Goal: Task Accomplishment & Management: Complete application form

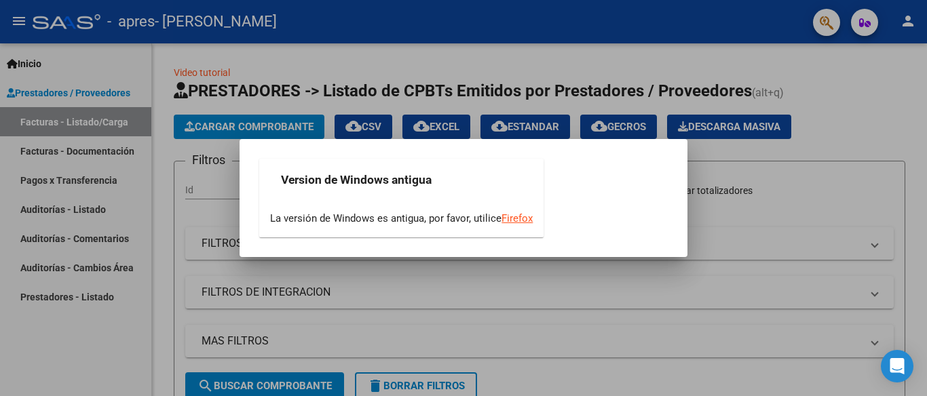
click at [126, 327] on div at bounding box center [463, 198] width 927 height 396
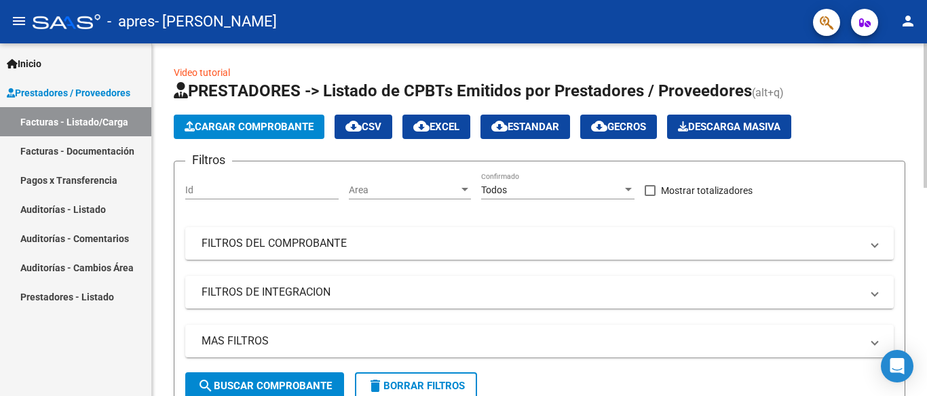
click at [300, 121] on span "Cargar Comprobante" at bounding box center [249, 127] width 129 height 12
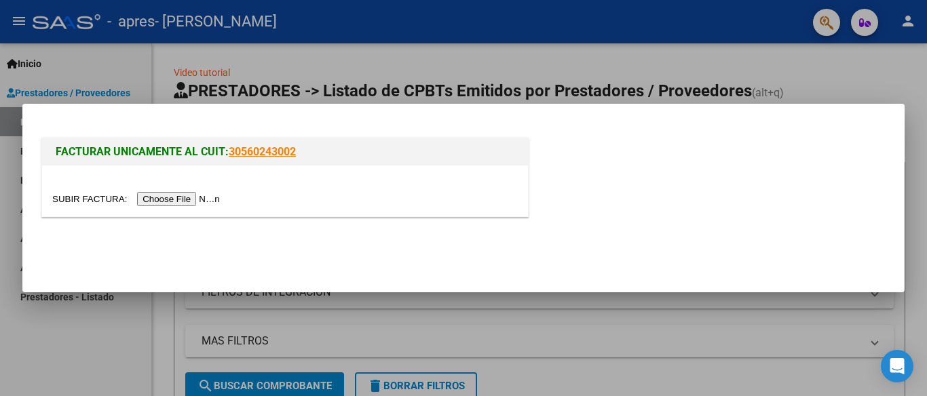
click at [185, 198] on input "file" at bounding box center [138, 199] width 172 height 14
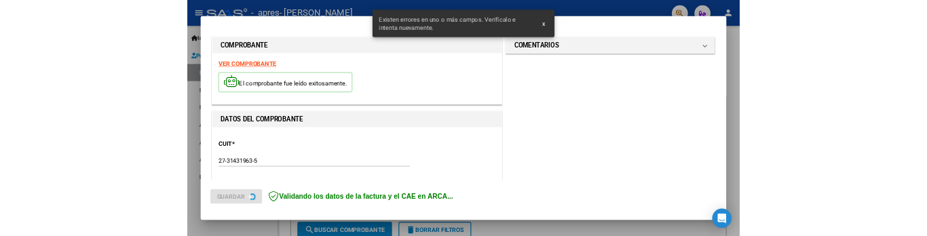
scroll to position [318, 0]
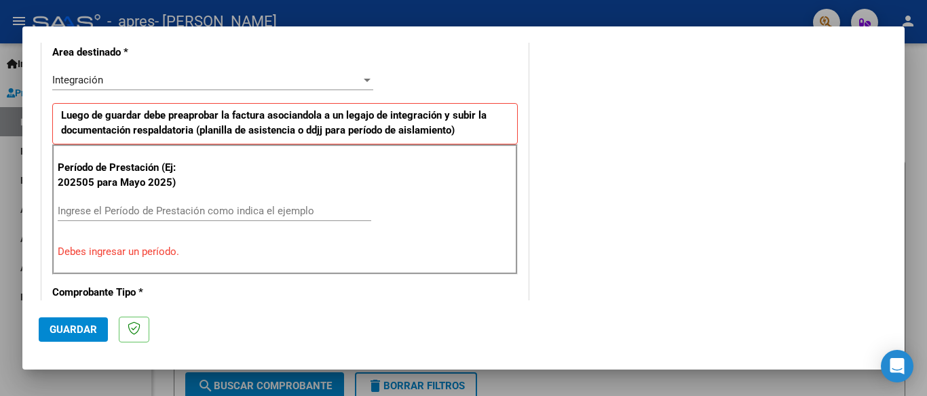
click at [169, 214] on input "Ingrese el Período de Prestación como indica el ejemplo" at bounding box center [214, 211] width 313 height 12
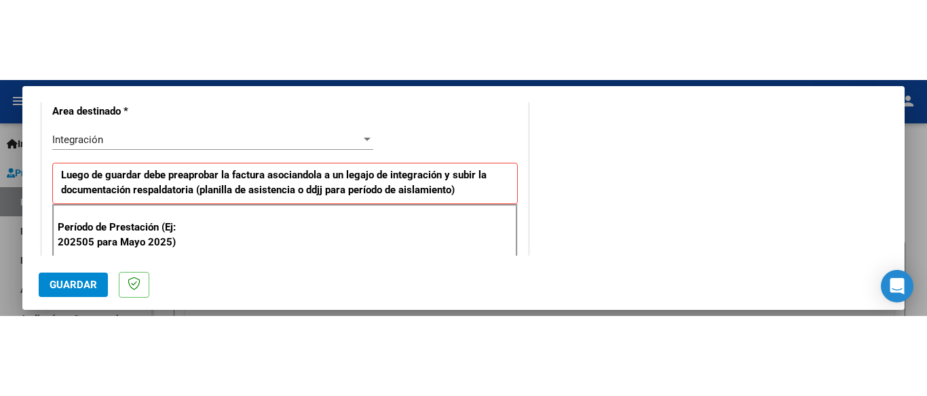
scroll to position [339, 0]
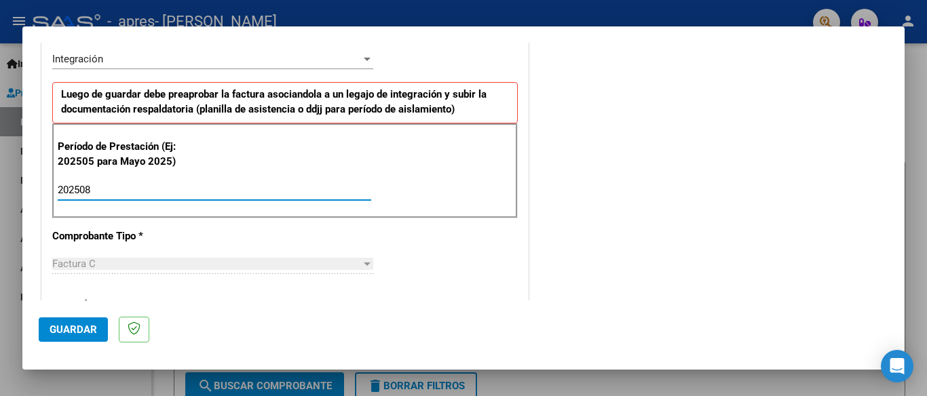
type input "202508"
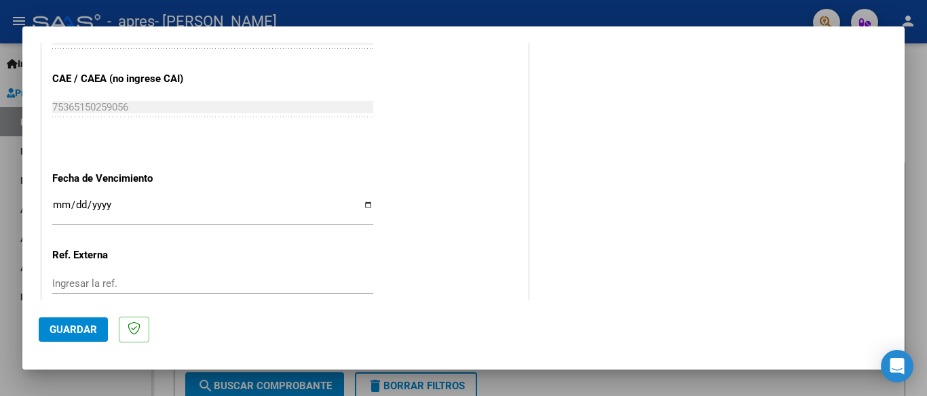
scroll to position [855, 0]
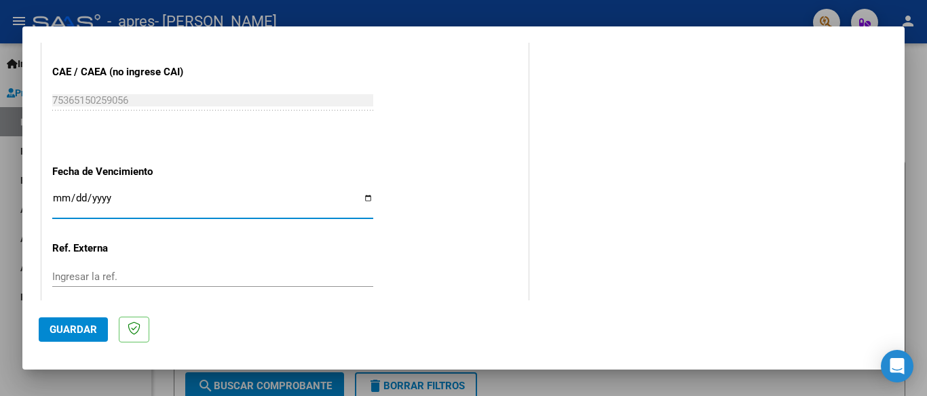
click at [359, 193] on input "Ingresar la fecha" at bounding box center [212, 204] width 321 height 22
type input "[DATE]"
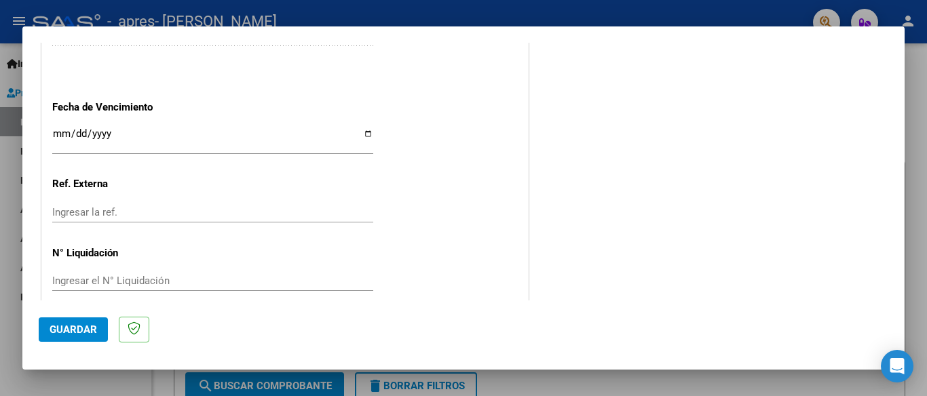
click at [95, 329] on span "Guardar" at bounding box center [73, 330] width 47 height 12
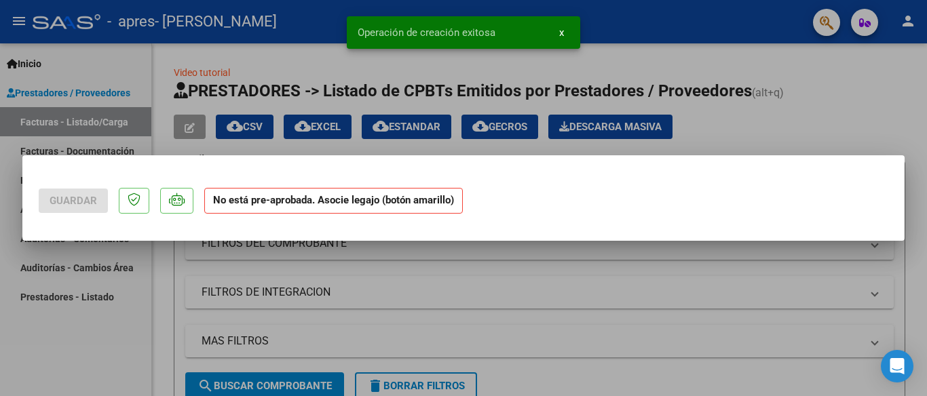
scroll to position [0, 0]
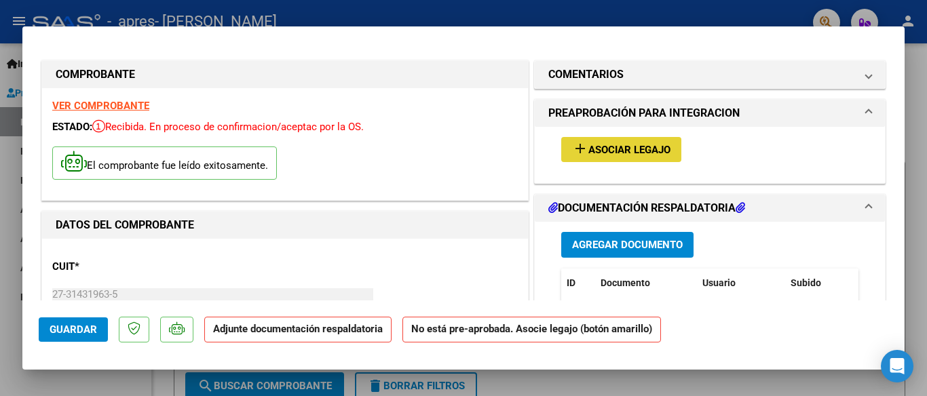
click at [598, 158] on button "add Asociar Legajo" at bounding box center [621, 149] width 120 height 25
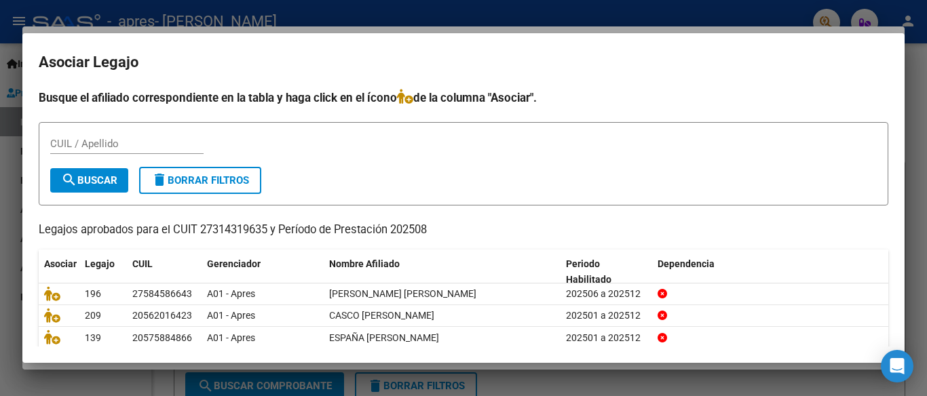
drag, startPoint x: 906, startPoint y: 140, endPoint x: 903, endPoint y: 165, distance: 25.3
click at [903, 165] on div "COMPROBANTE VER COMPROBANTE ESTADO: Recibida. En proceso de confirmacion/acepta…" at bounding box center [463, 198] width 927 height 396
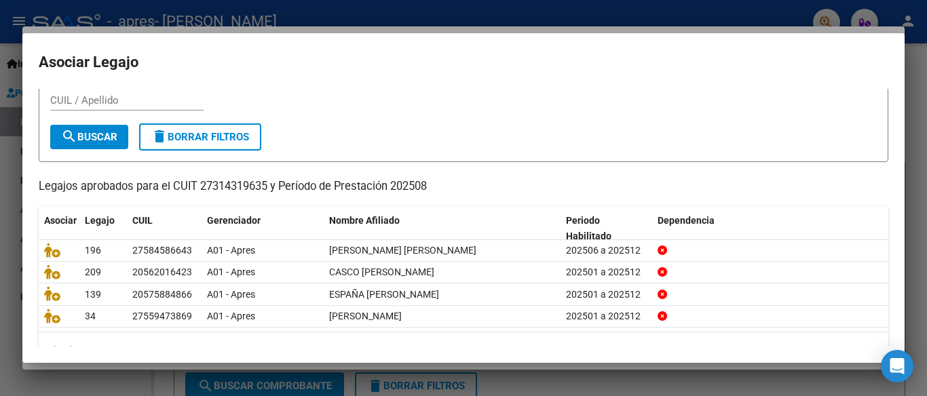
scroll to position [74, 0]
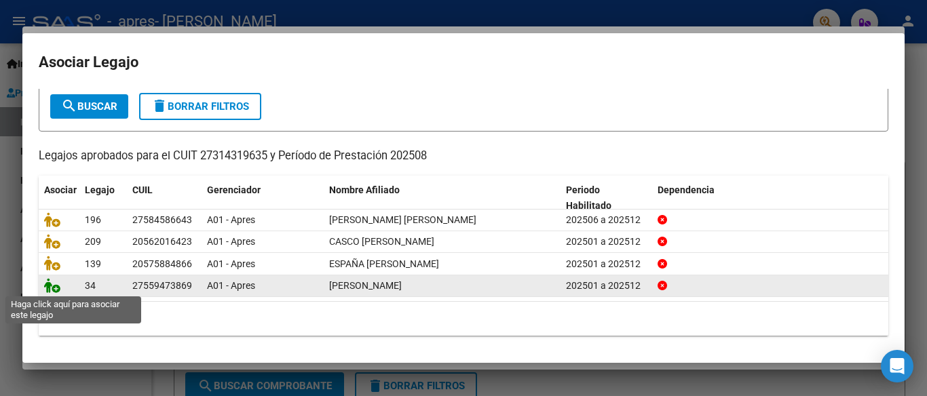
click at [56, 284] on icon at bounding box center [52, 285] width 16 height 15
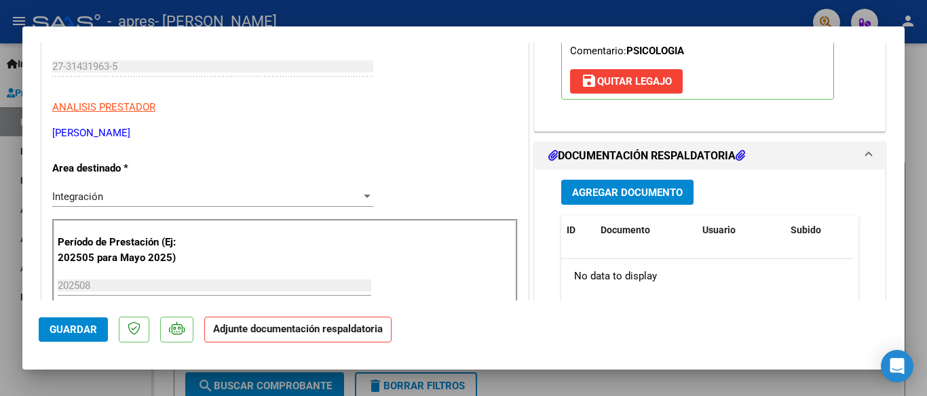
scroll to position [259, 0]
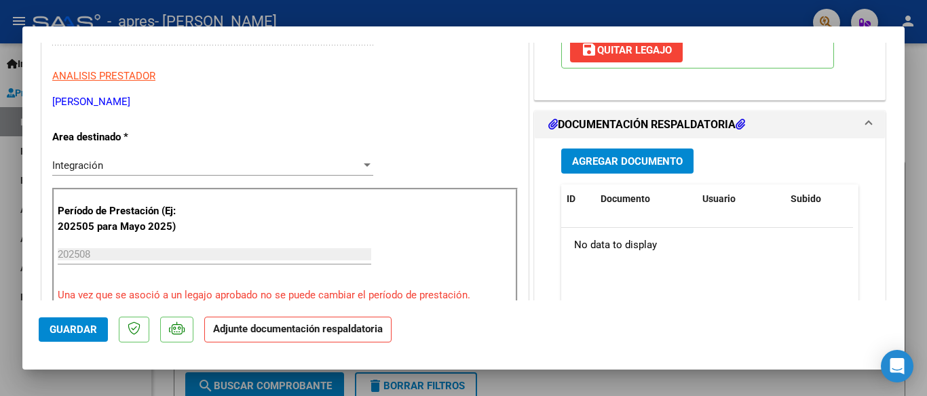
click at [645, 170] on button "Agregar Documento" at bounding box center [627, 161] width 132 height 25
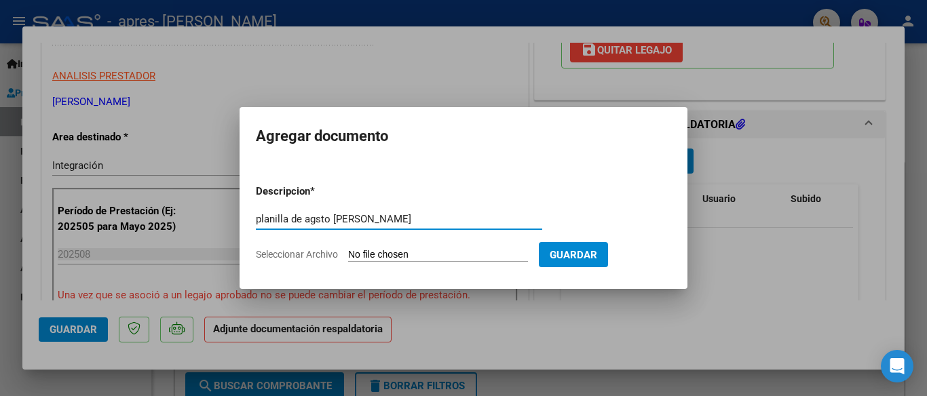
type input "planilla de agsto [PERSON_NAME]"
click at [363, 253] on input "Seleccionar Archivo" at bounding box center [438, 255] width 180 height 13
type input "C:\fakepath\PLanilla [PERSON_NAME][DATE].pdf"
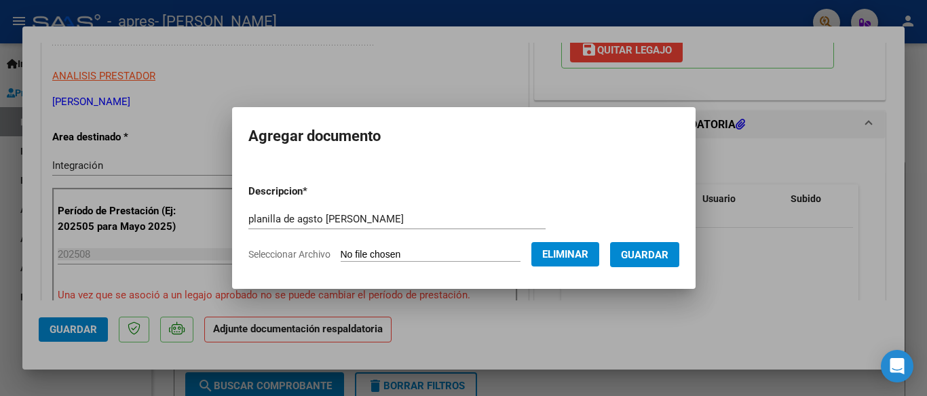
click at [663, 246] on button "Guardar" at bounding box center [644, 254] width 69 height 25
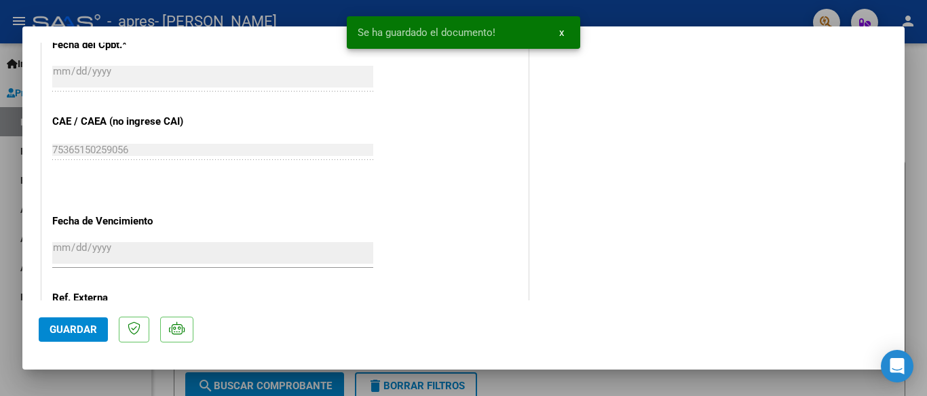
scroll to position [846, 0]
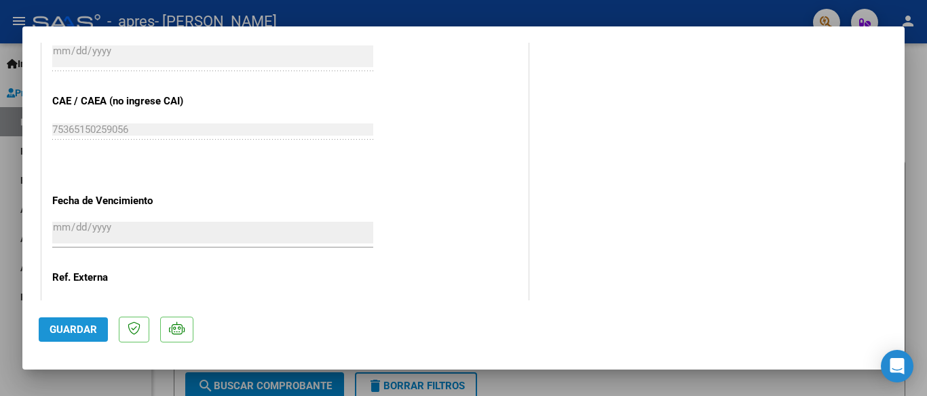
click at [73, 330] on span "Guardar" at bounding box center [73, 330] width 47 height 12
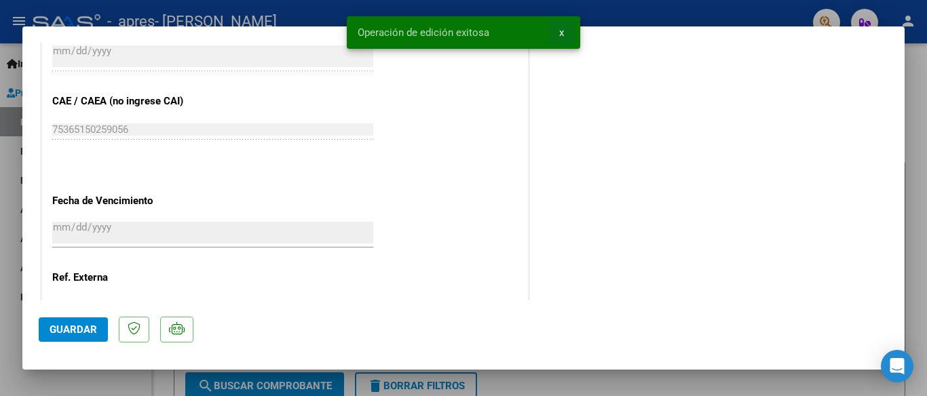
click at [560, 37] on span "x" at bounding box center [561, 32] width 5 height 12
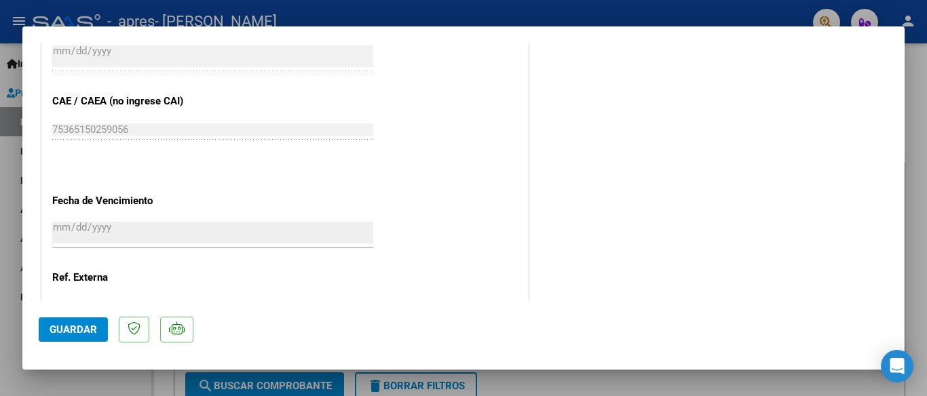
scroll to position [0, 0]
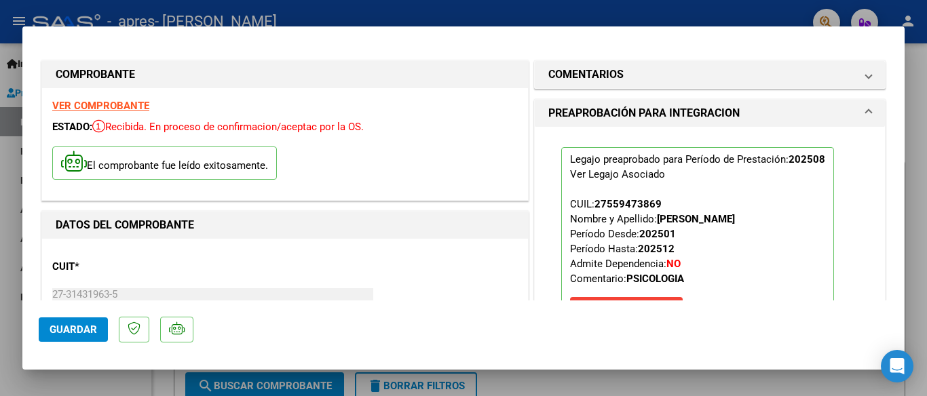
click at [16, 28] on div at bounding box center [463, 198] width 927 height 396
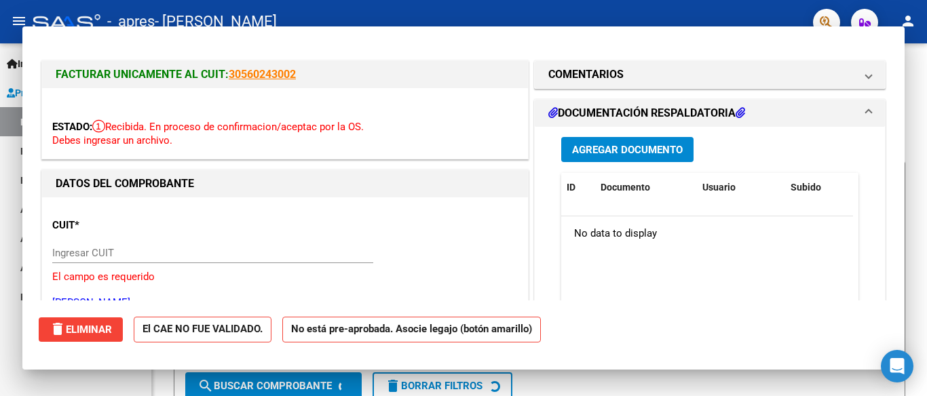
click at [16, 25] on mat-icon "menu" at bounding box center [19, 21] width 16 height 16
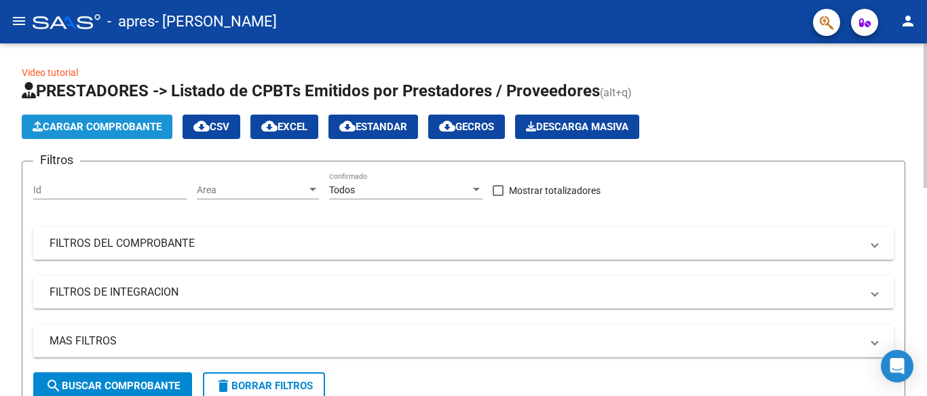
click at [150, 134] on button "Cargar Comprobante" at bounding box center [97, 127] width 151 height 24
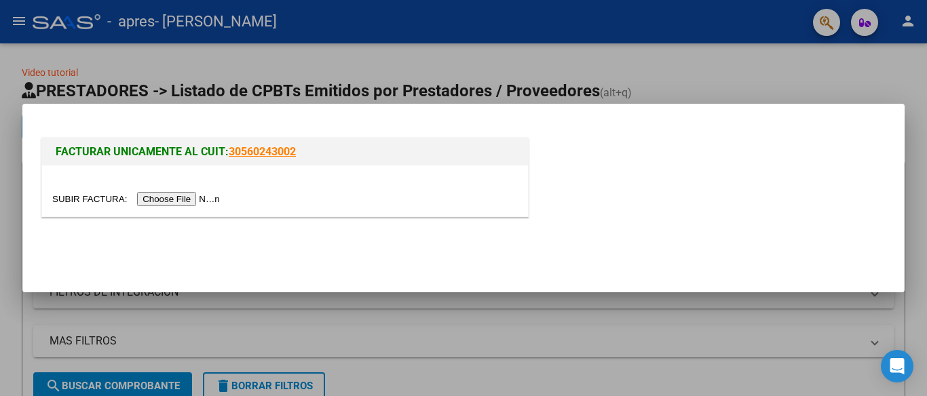
click at [161, 195] on input "file" at bounding box center [138, 199] width 172 height 14
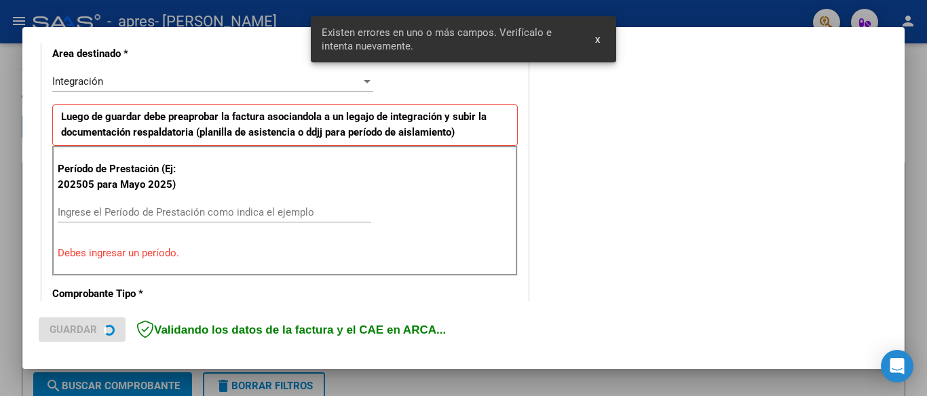
scroll to position [318, 0]
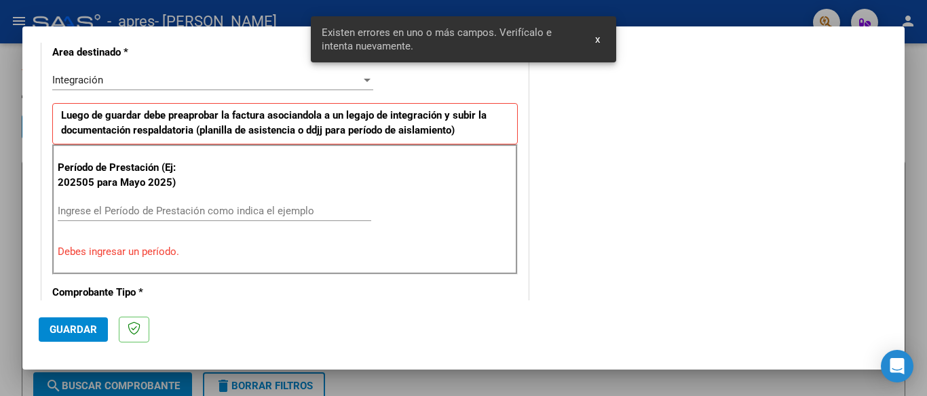
click at [242, 211] on input "Ingrese el Período de Prestación como indica el ejemplo" at bounding box center [214, 211] width 313 height 12
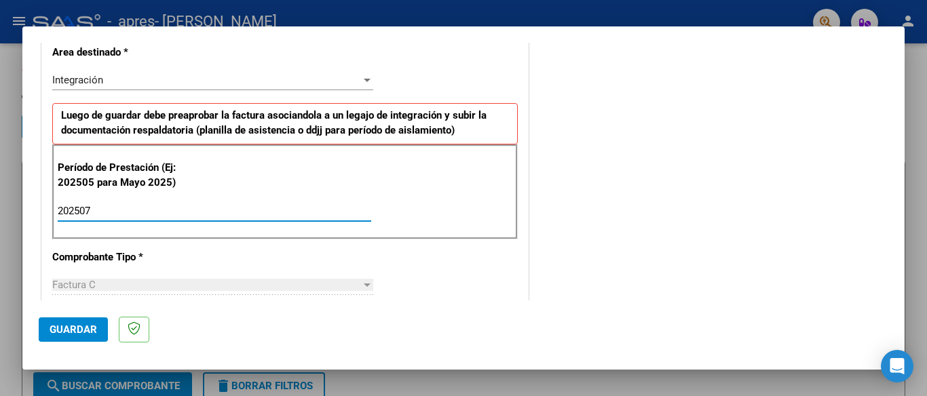
type input "202507"
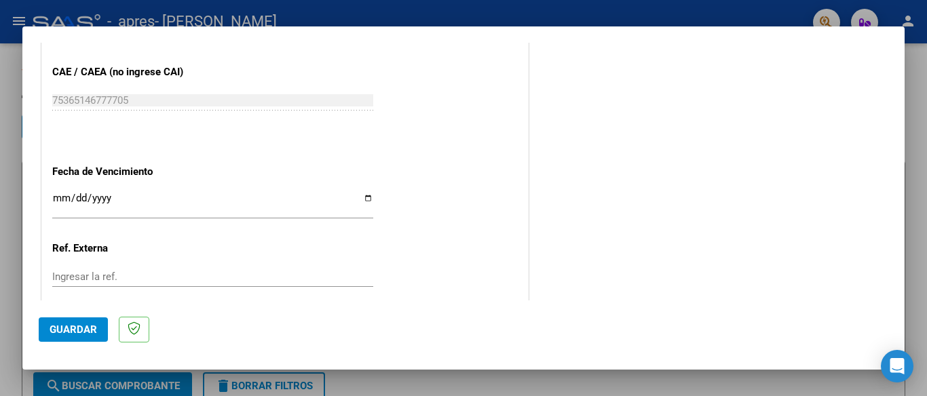
scroll to position [858, 0]
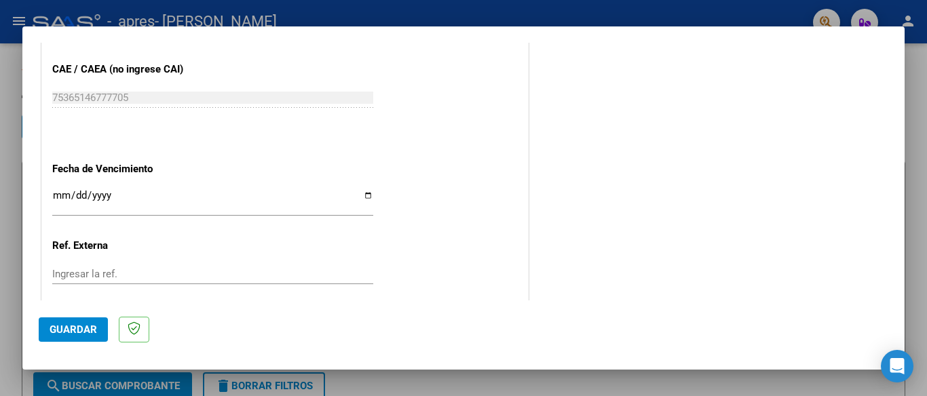
click at [363, 193] on input "Ingresar la fecha" at bounding box center [212, 201] width 321 height 22
type input "[DATE]"
click at [78, 326] on span "Guardar" at bounding box center [73, 330] width 47 height 12
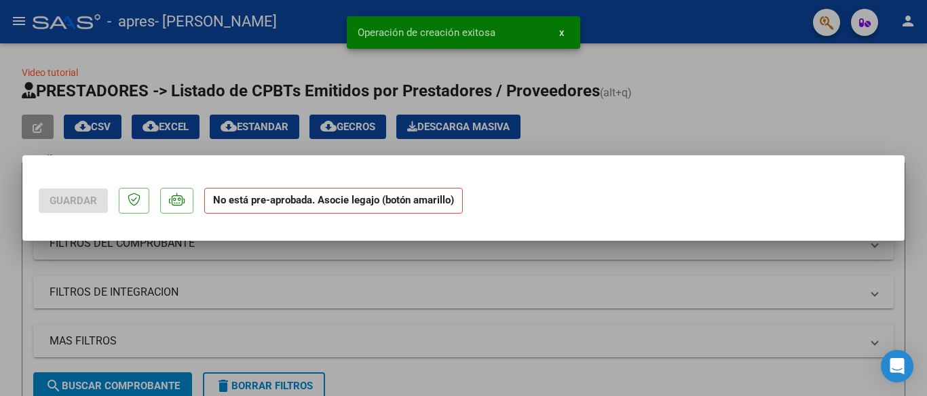
scroll to position [0, 0]
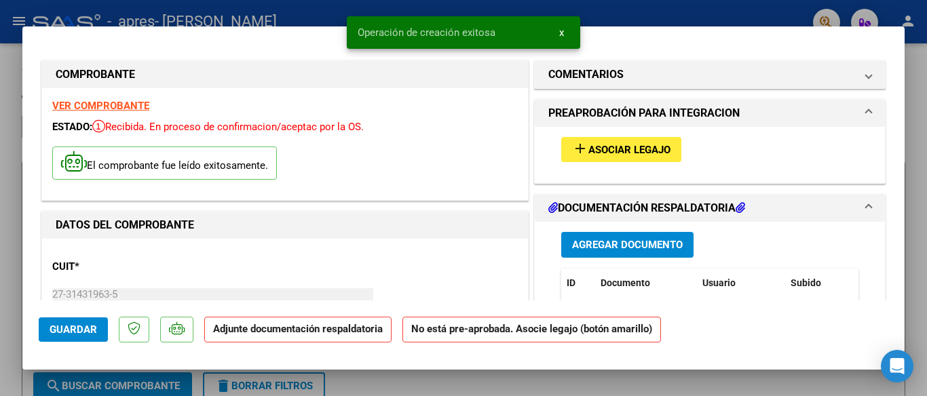
click at [607, 152] on span "Asociar Legajo" at bounding box center [629, 150] width 82 height 12
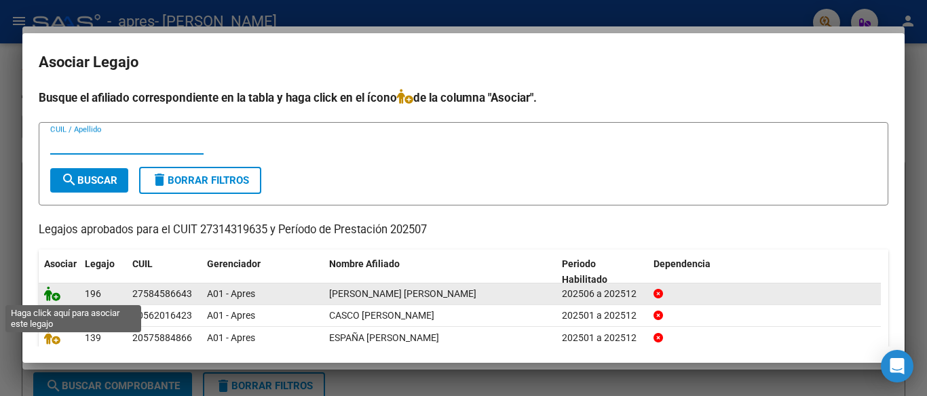
click at [49, 300] on icon at bounding box center [52, 293] width 16 height 15
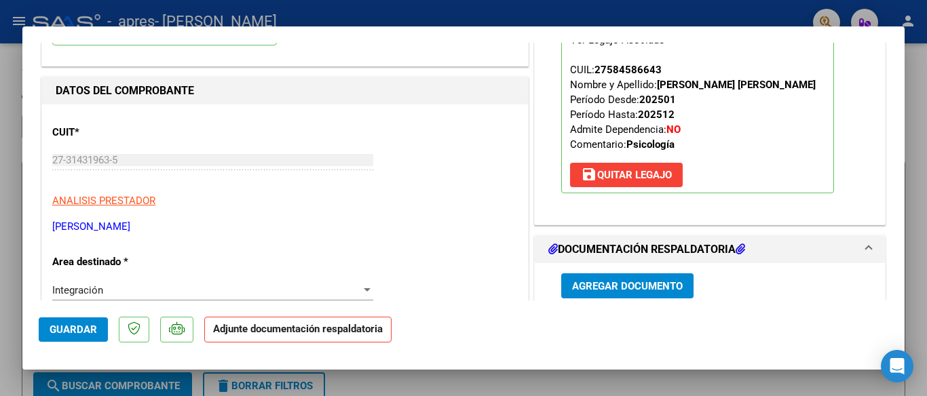
scroll to position [138, 0]
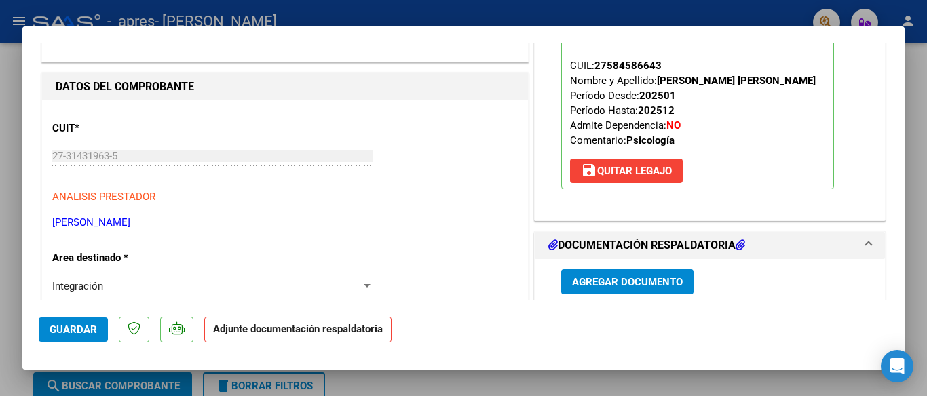
click at [658, 284] on span "Agregar Documento" at bounding box center [627, 282] width 111 height 12
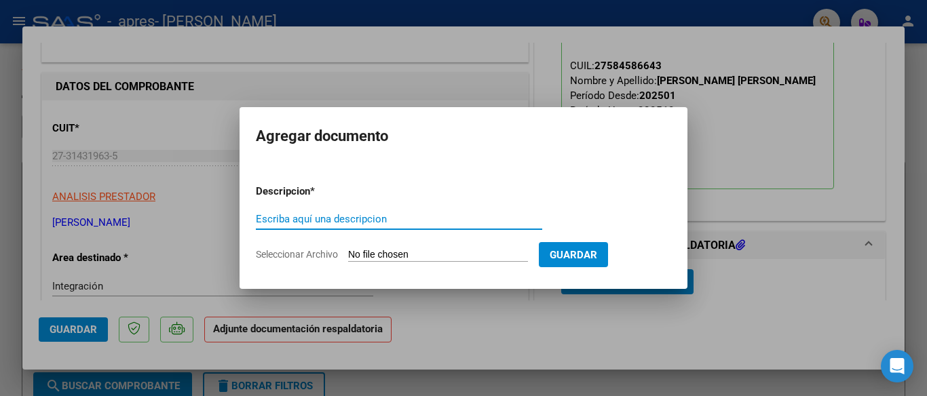
click at [514, 224] on input "Escriba aquí una descripcion" at bounding box center [399, 219] width 286 height 12
type input "planilla [PERSON_NAME]"
click at [432, 248] on app-file-uploader "Seleccionar Archivo" at bounding box center [397, 254] width 283 height 12
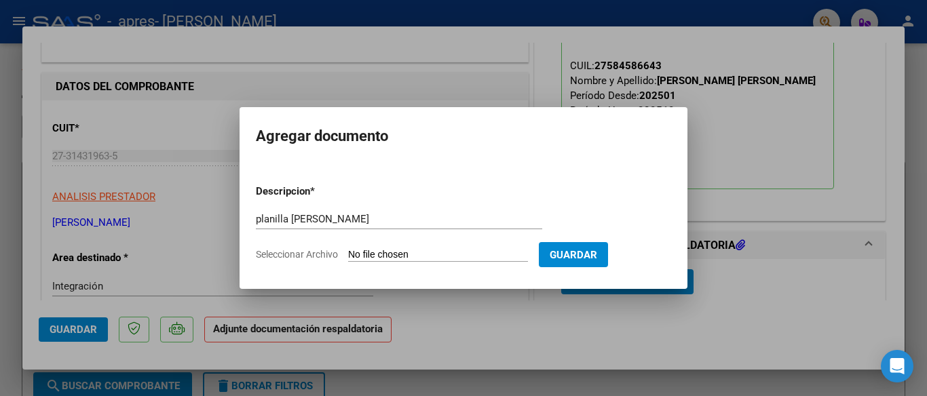
click at [389, 249] on input "Seleccionar Archivo" at bounding box center [438, 255] width 180 height 13
type input "C:\fakepath\planilla [PERSON_NAME].pdf"
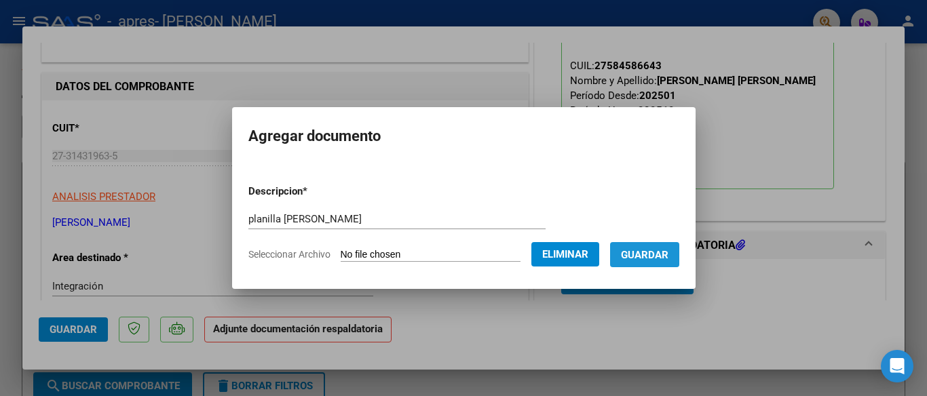
click at [651, 253] on span "Guardar" at bounding box center [644, 255] width 47 height 12
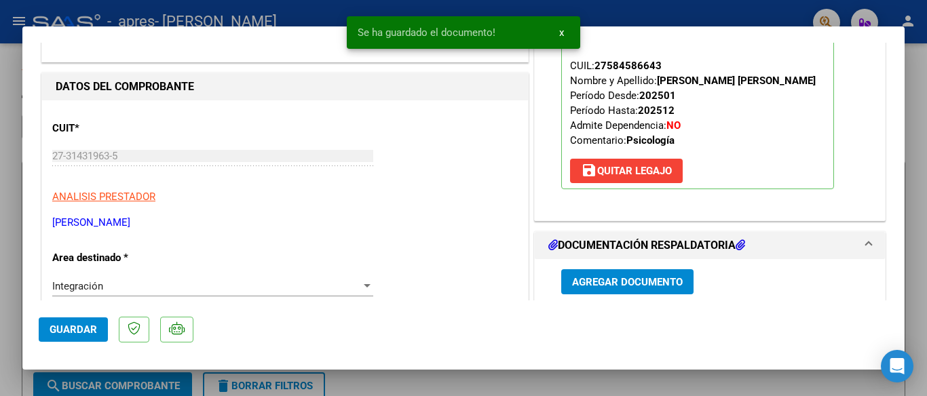
scroll to position [404, 0]
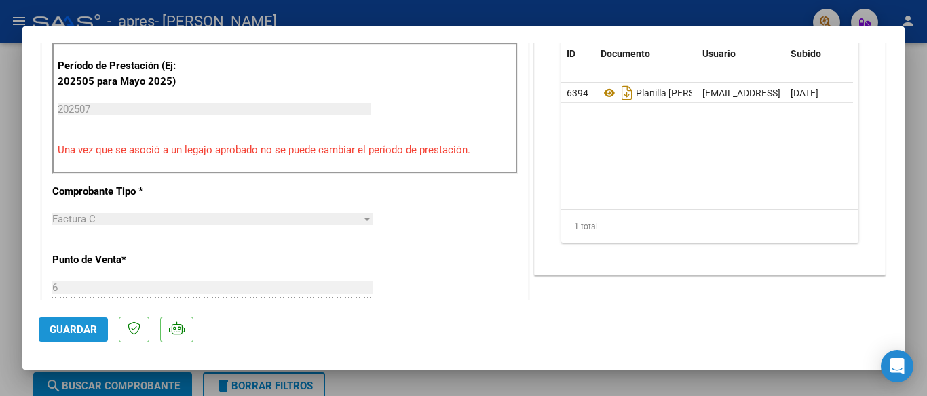
click at [79, 326] on span "Guardar" at bounding box center [73, 330] width 47 height 12
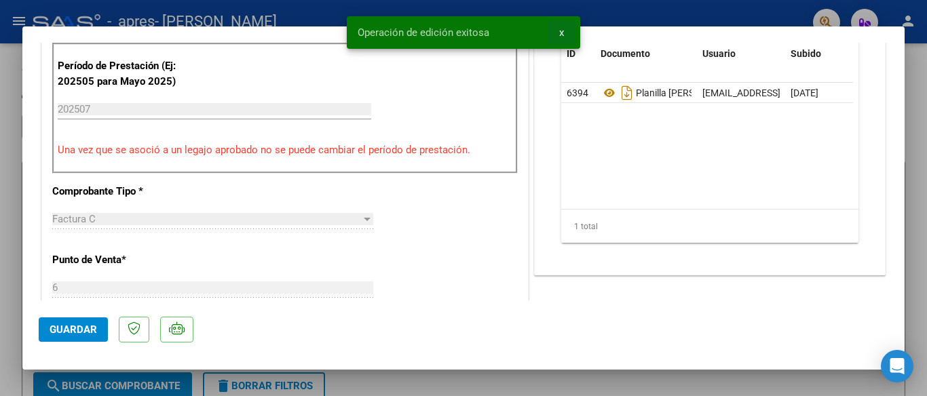
click at [562, 29] on span "x" at bounding box center [561, 32] width 5 height 12
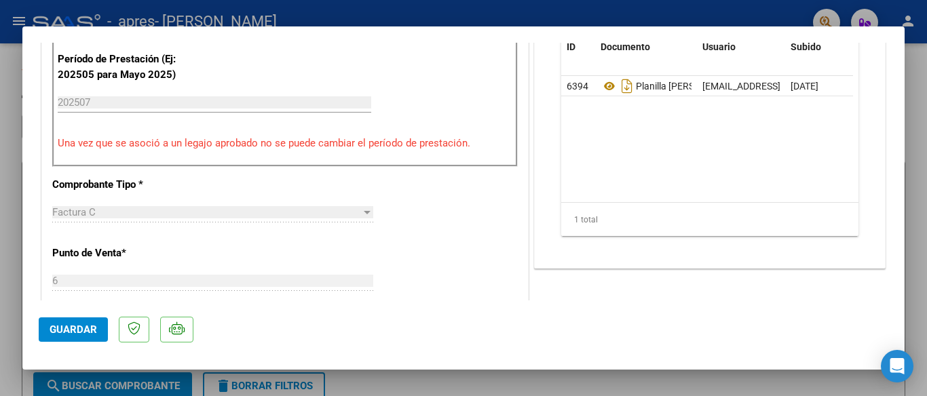
scroll to position [415, 0]
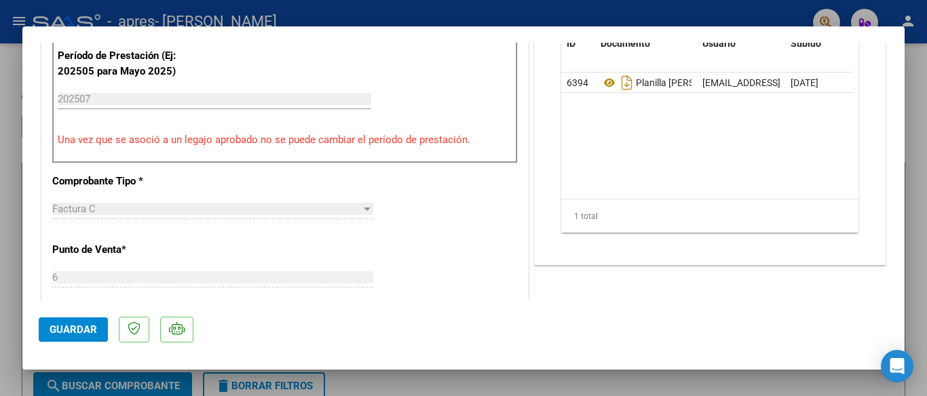
click at [77, 332] on span "Guardar" at bounding box center [73, 330] width 47 height 12
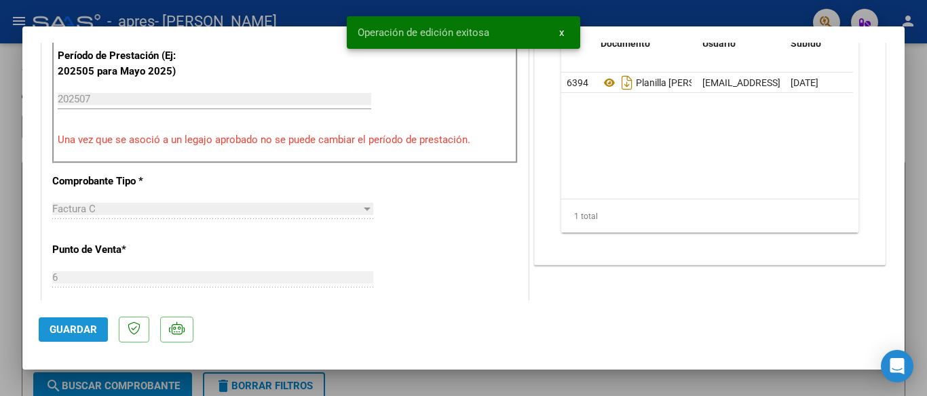
click at [77, 332] on span "Guardar" at bounding box center [73, 330] width 47 height 12
click at [558, 31] on button "x" at bounding box center [561, 32] width 26 height 24
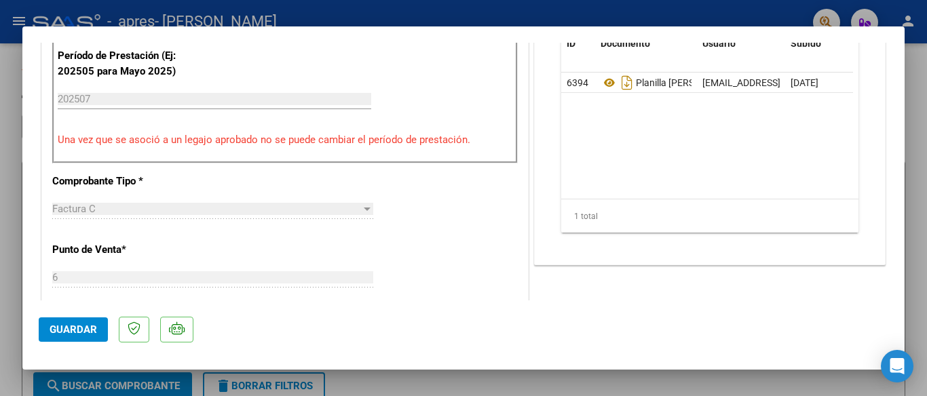
click at [4, 218] on div at bounding box center [463, 198] width 927 height 396
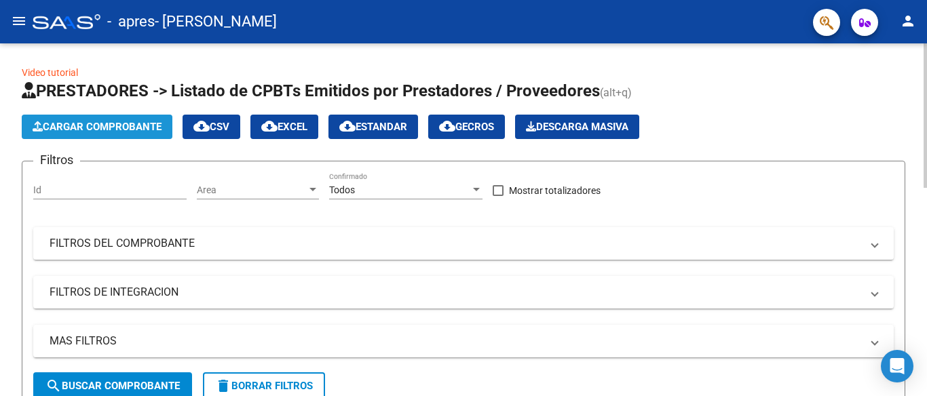
click at [142, 134] on button "Cargar Comprobante" at bounding box center [97, 127] width 151 height 24
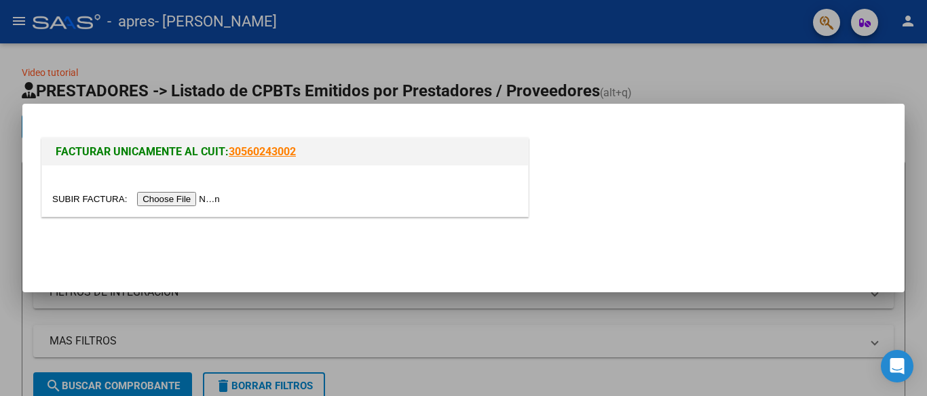
click at [186, 202] on input "file" at bounding box center [138, 199] width 172 height 14
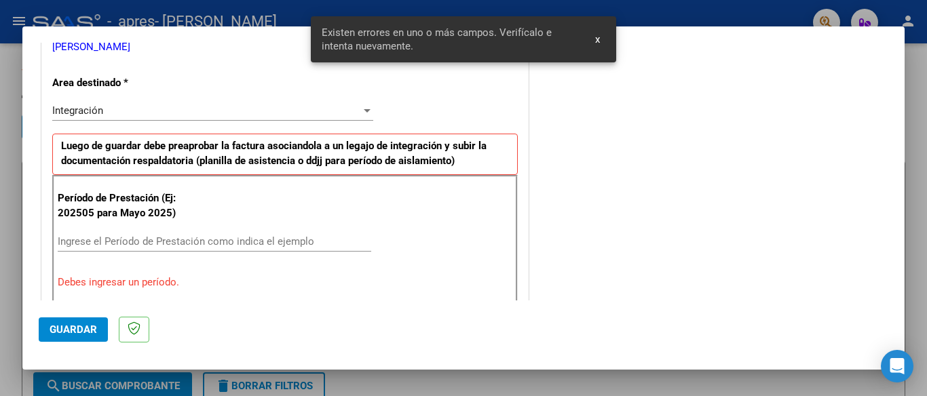
scroll to position [318, 0]
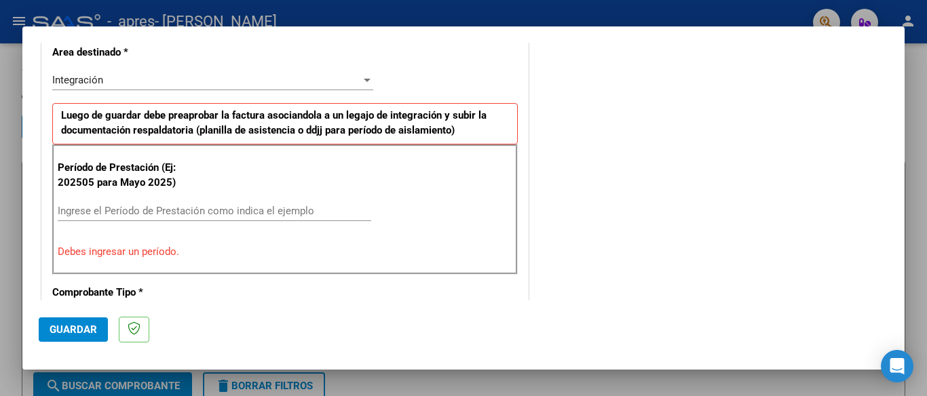
click at [893, 138] on mat-dialog-content "COMPROBANTE VER COMPROBANTE El comprobante fue leído exitosamente. DATOS DEL CO…" at bounding box center [463, 172] width 882 height 258
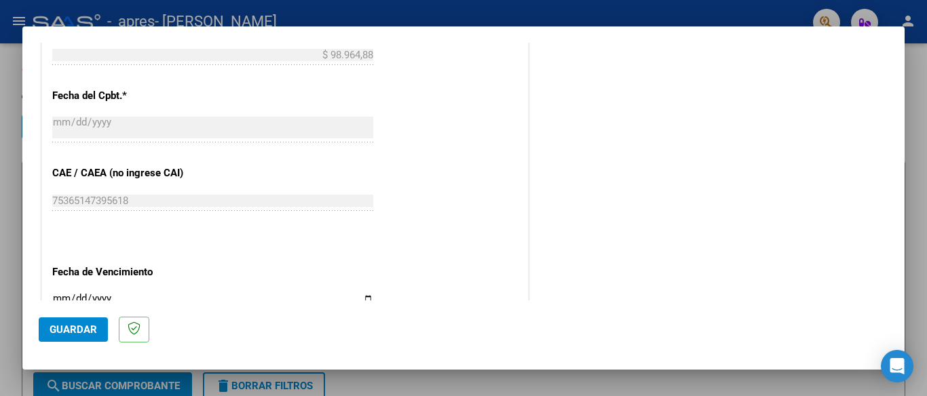
scroll to position [794, 0]
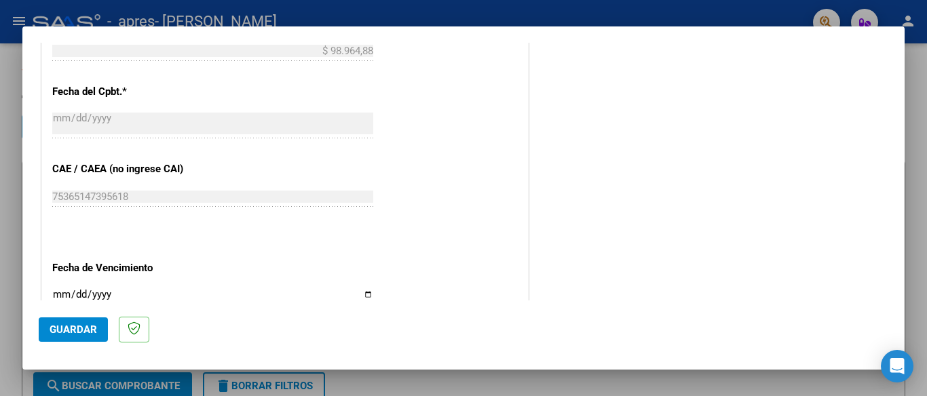
click at [362, 289] on input "Ingresar la fecha" at bounding box center [212, 300] width 321 height 22
type input "[DATE]"
click at [89, 326] on span "Guardar" at bounding box center [73, 330] width 47 height 12
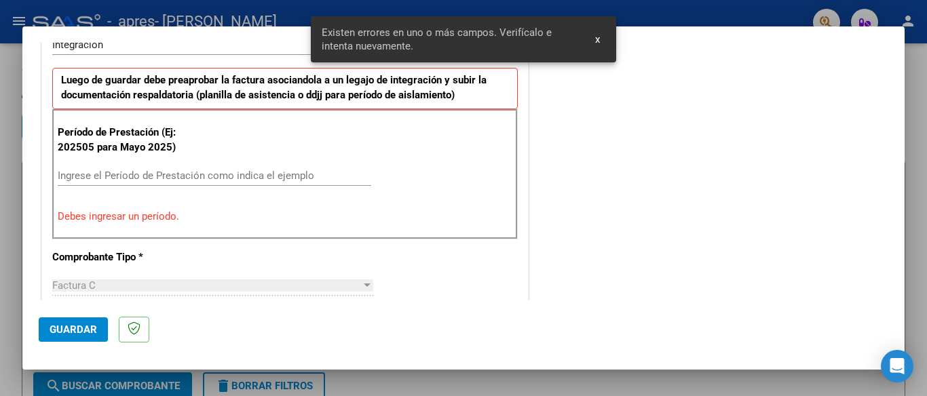
scroll to position [344, 0]
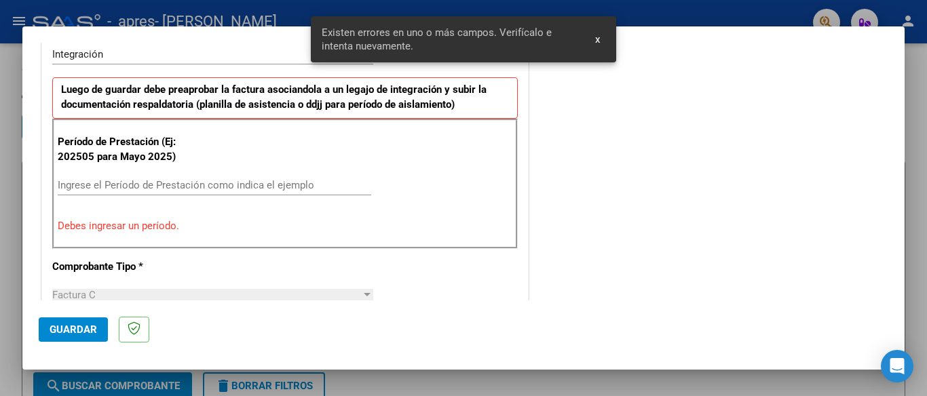
click at [149, 177] on div "Ingrese el Período de Prestación como indica el ejemplo" at bounding box center [214, 185] width 313 height 20
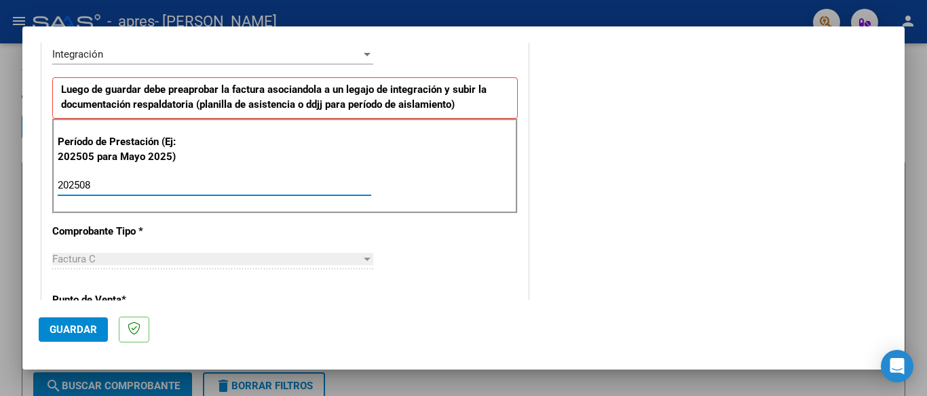
type input "202508"
click at [69, 328] on span "Guardar" at bounding box center [73, 330] width 47 height 12
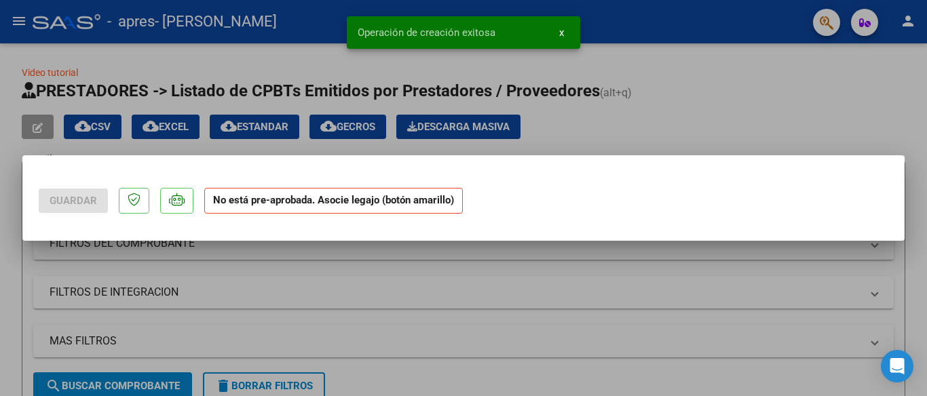
scroll to position [0, 0]
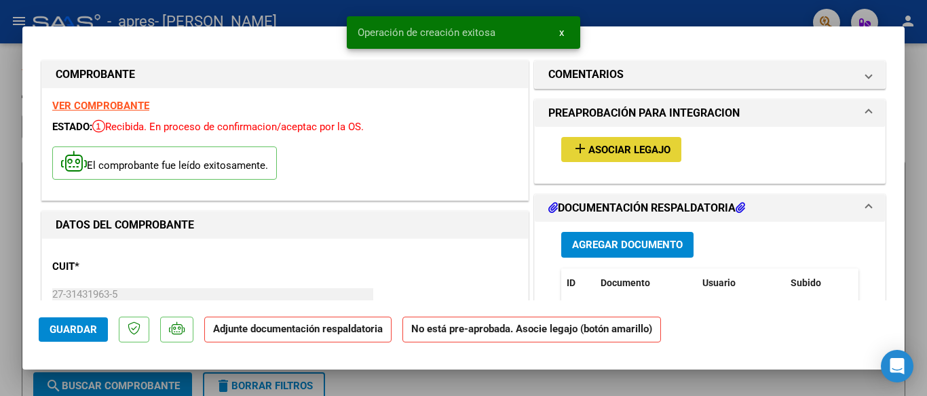
click at [576, 143] on mat-icon "add" at bounding box center [580, 148] width 16 height 16
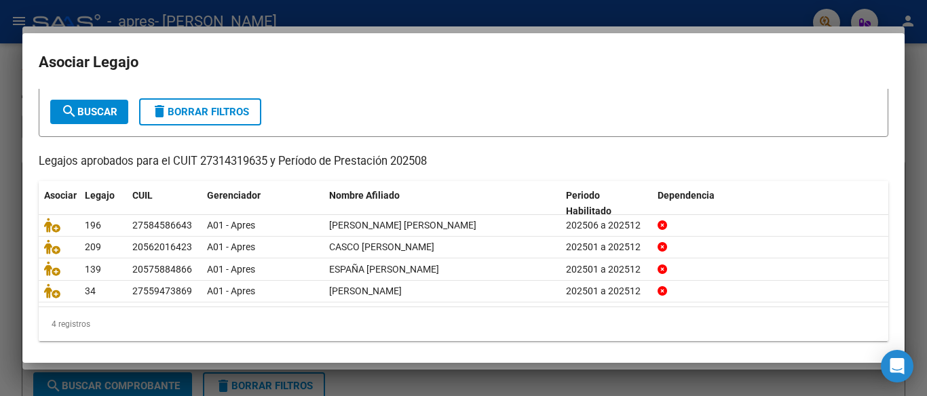
scroll to position [74, 0]
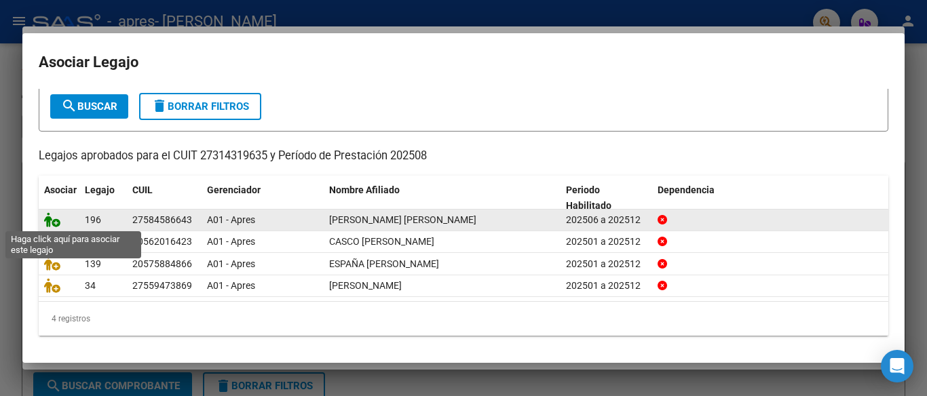
click at [58, 221] on icon at bounding box center [52, 219] width 16 height 15
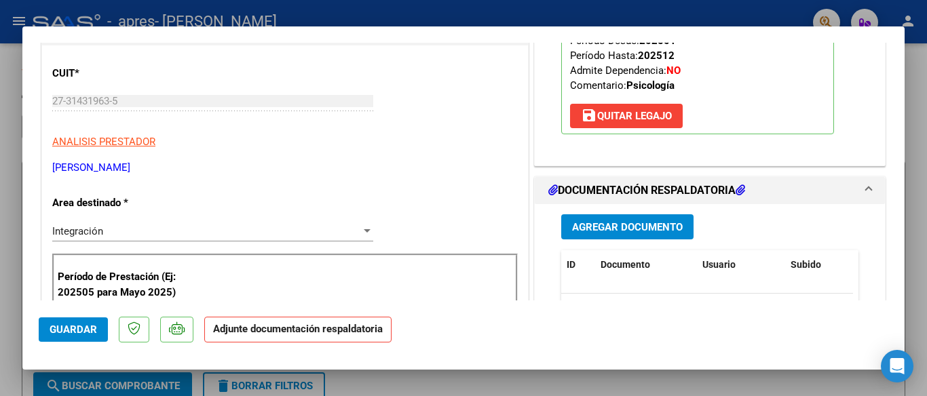
scroll to position [214, 0]
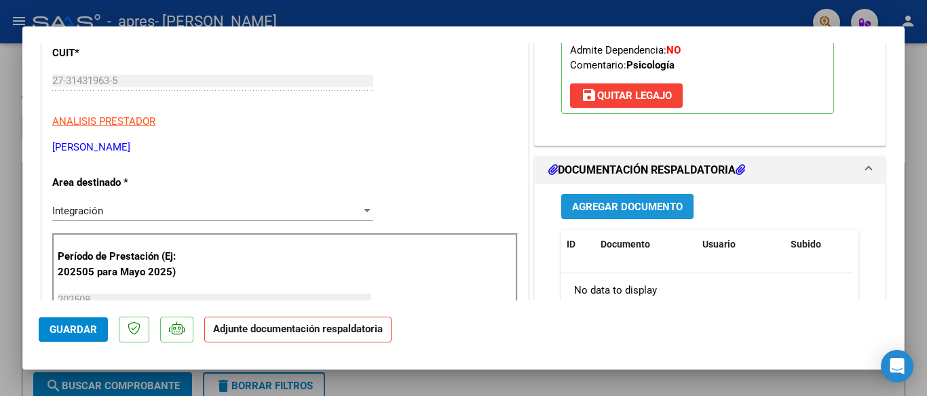
click at [676, 208] on button "Agregar Documento" at bounding box center [627, 206] width 132 height 25
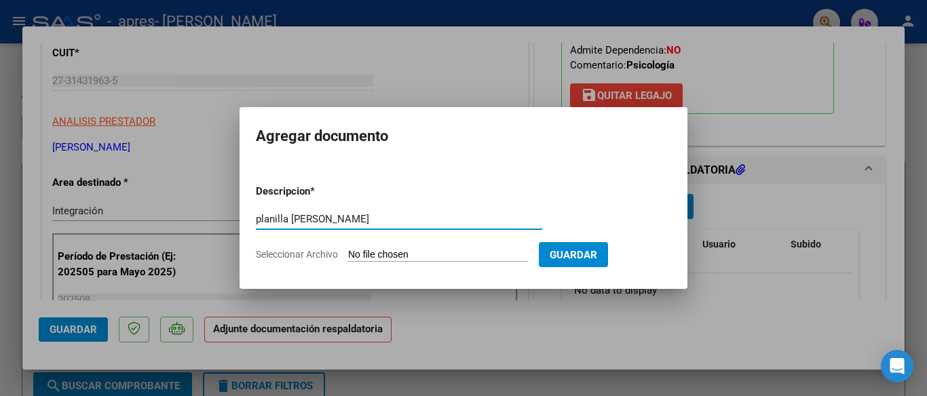
type input "planilla [PERSON_NAME]"
click at [472, 247] on form "Descripcion * planilla [PERSON_NAME] aquí una descripcion Seleccionar Archivo G…" at bounding box center [463, 223] width 415 height 99
click at [424, 247] on form "Descripcion * planilla [PERSON_NAME] aquí una descripcion Seleccionar Archivo G…" at bounding box center [463, 223] width 415 height 99
click at [395, 254] on input "Seleccionar Archivo" at bounding box center [438, 255] width 180 height 13
type input "C:\fakepath\[PERSON_NAME].pdf"
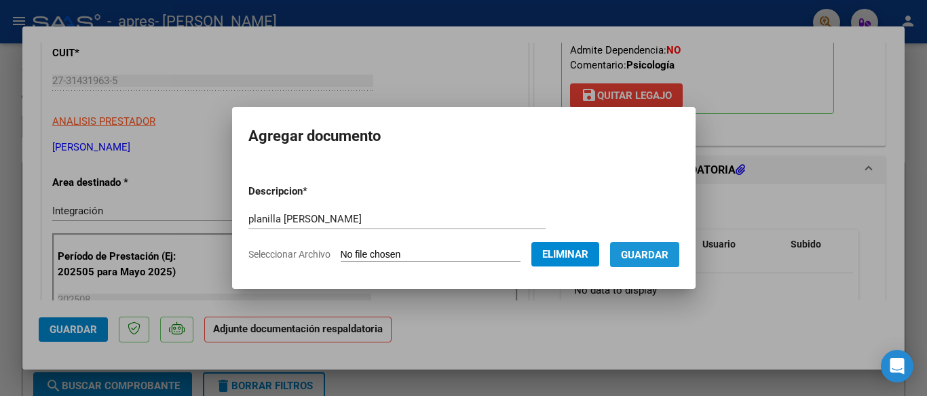
click at [646, 262] on button "Guardar" at bounding box center [644, 254] width 69 height 25
